Goal: Go to known website: Access a specific website the user already knows

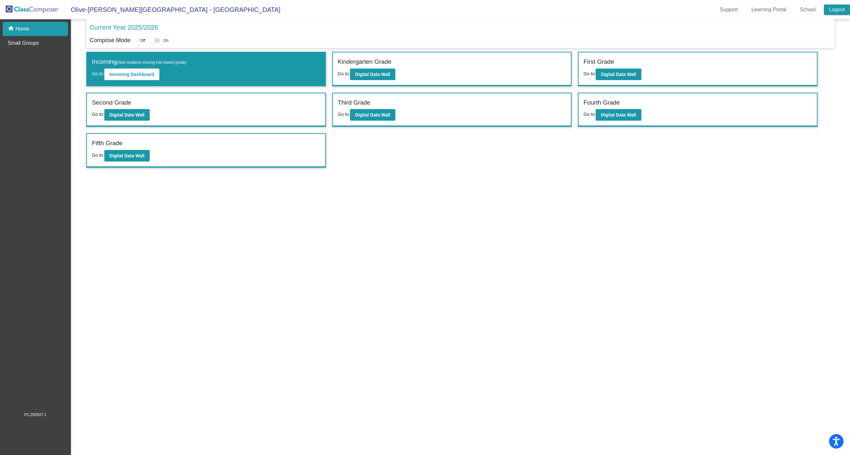
click at [830, 11] on link "Logout" at bounding box center [837, 10] width 26 height 10
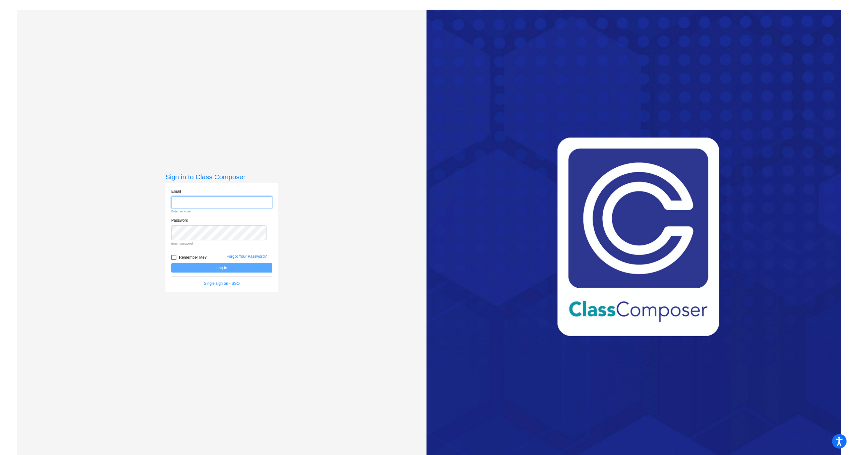
click at [234, 207] on input "email" at bounding box center [221, 202] width 101 height 12
type input "[EMAIL_ADDRESS][DOMAIN_NAME]"
click at [233, 262] on button "Log In" at bounding box center [221, 256] width 101 height 9
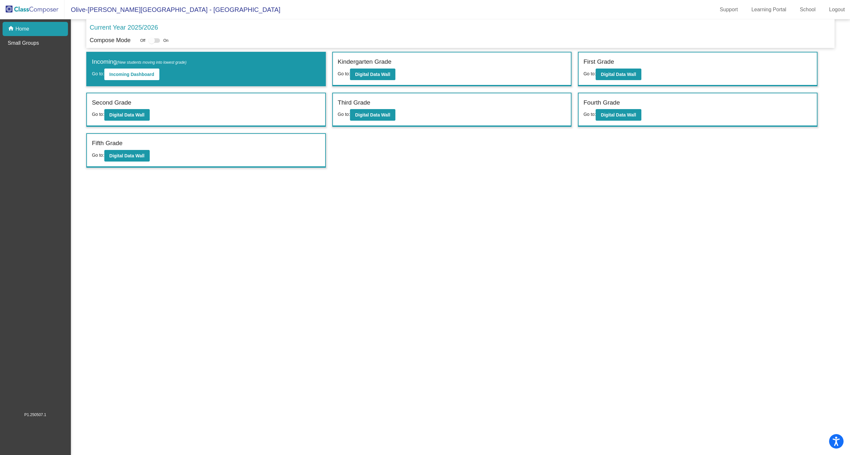
click at [179, 120] on div "Second Grade Go to: Digital Data Wall" at bounding box center [206, 109] width 238 height 33
click at [145, 118] on b "Digital Data Wall" at bounding box center [126, 114] width 35 height 5
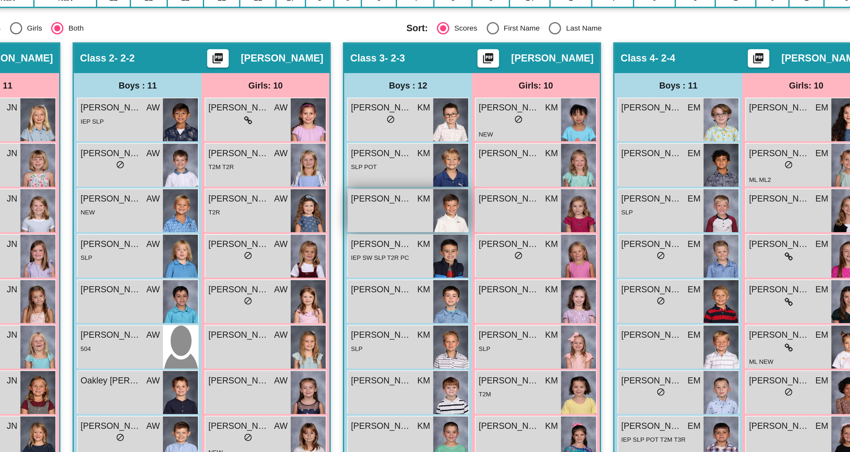
scroll to position [3, 0]
